Goal: Find specific page/section: Find specific page/section

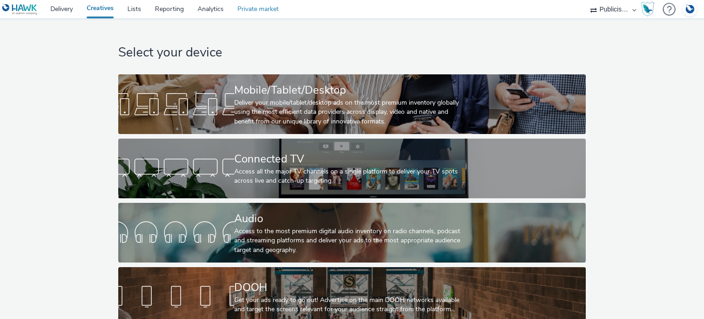
click at [264, 14] on link "Private market" at bounding box center [258, 9] width 55 height 18
click at [610, 11] on select "AZERION AZERION SURVEYS Broadaly comtogether Contrast Crossvertise Data Zulu Gm…" at bounding box center [613, 9] width 55 height 18
select select "c14206b5-f91a-4a47-b906-eb0b53462d55"
click at [586, 0] on select "AZERION AZERION SURVEYS Broadaly comtogether Contrast Crossvertise Data Zulu Gm…" at bounding box center [613, 9] width 55 height 18
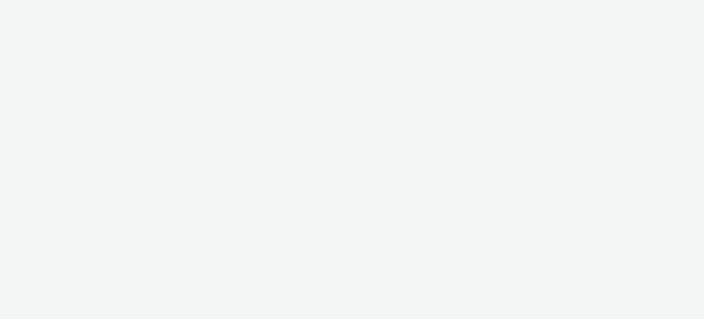
select select "c14206b5-f91a-4a47-b906-eb0b53462d55"
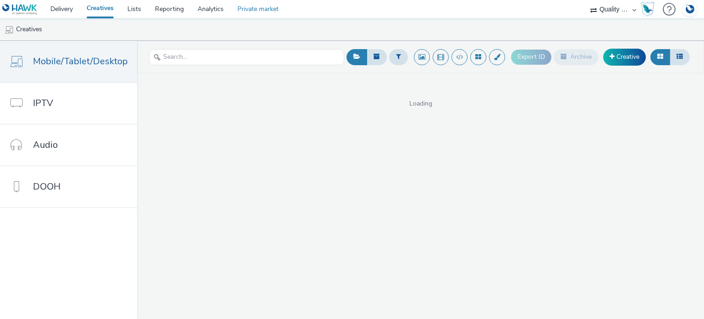
click at [263, 16] on link "Private market" at bounding box center [258, 9] width 55 height 18
